Goal: Find specific page/section: Find specific page/section

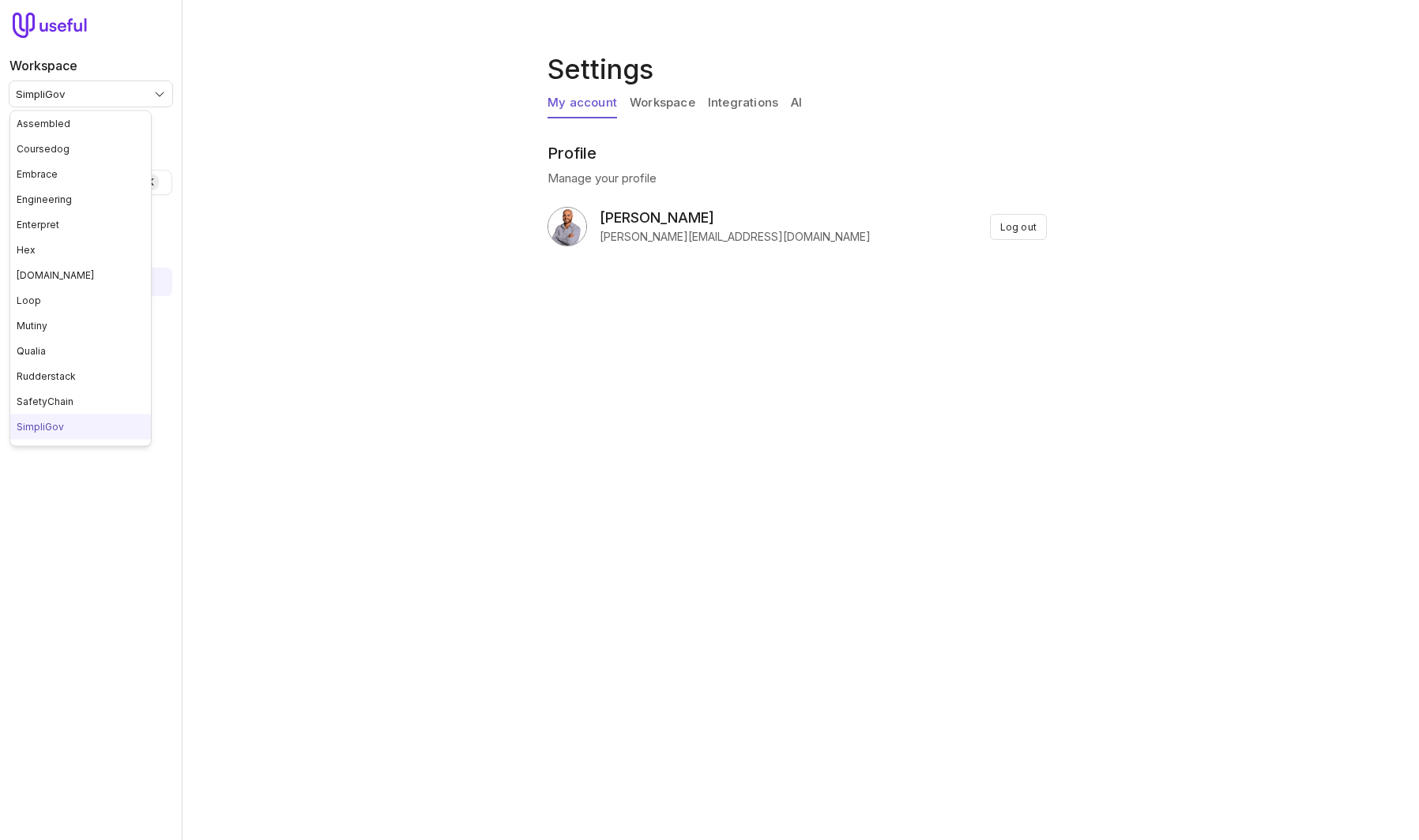
click at [83, 105] on html "Workspace SimpliGov Quick search... ⌘ K Meetings Settings Settings My account W…" at bounding box center [709, 420] width 1419 height 840
